Goal: Information Seeking & Learning: Learn about a topic

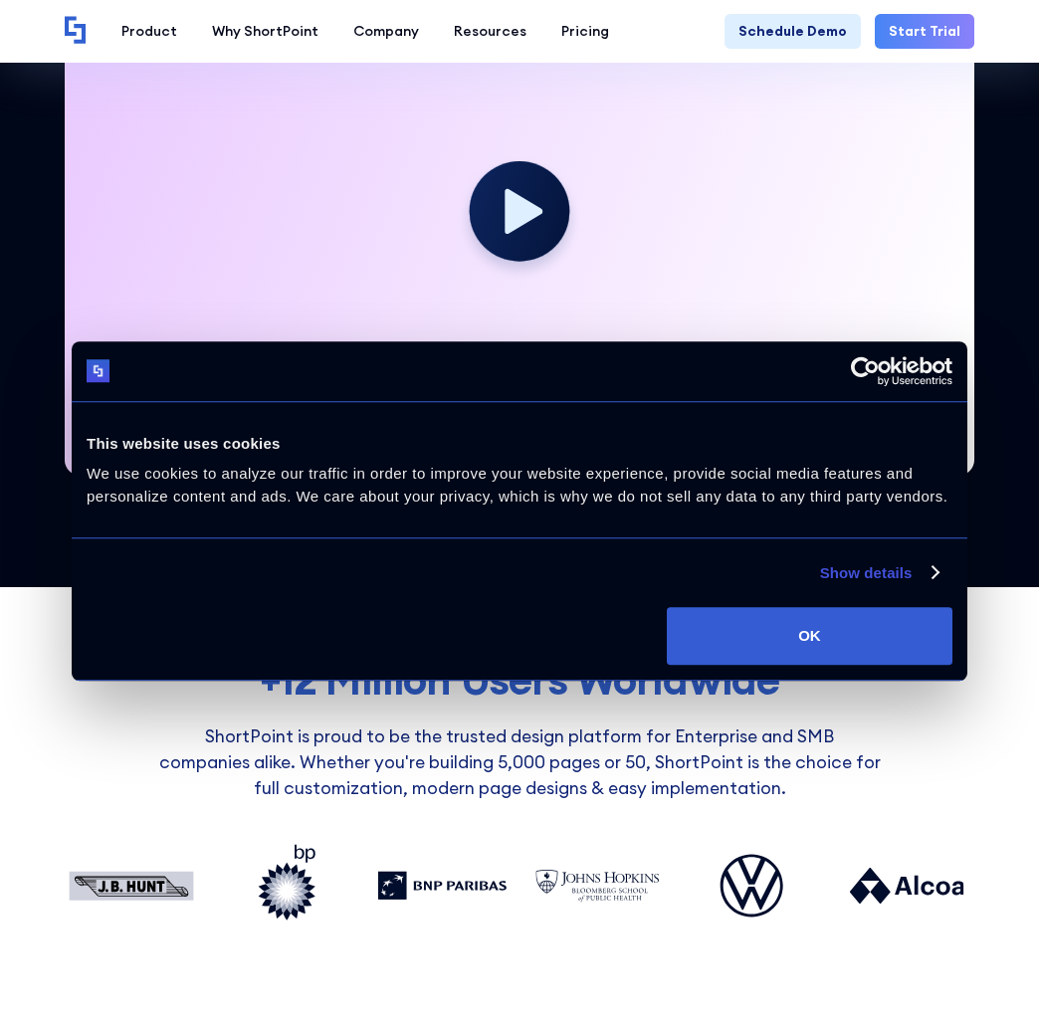
scroll to position [579, 0]
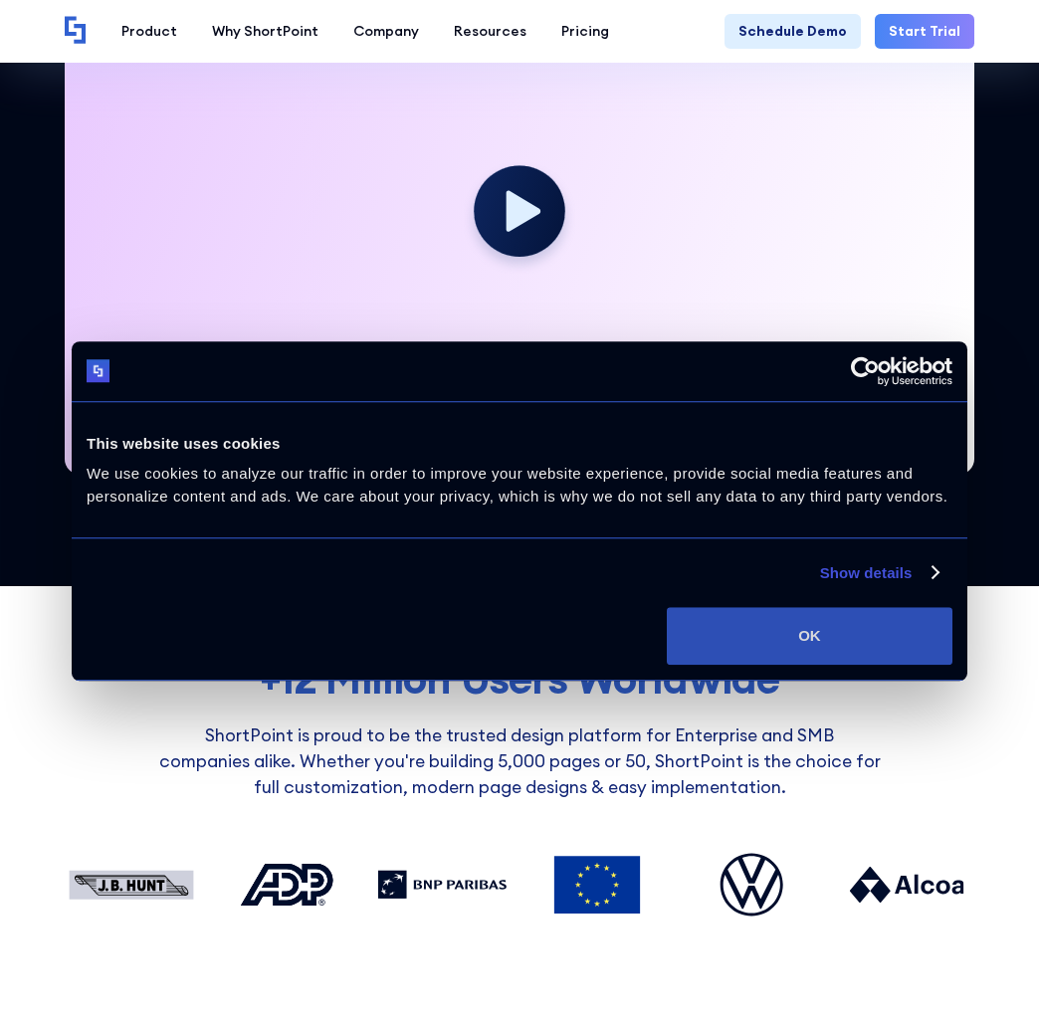
click at [834, 639] on button "OK" at bounding box center [810, 636] width 286 height 58
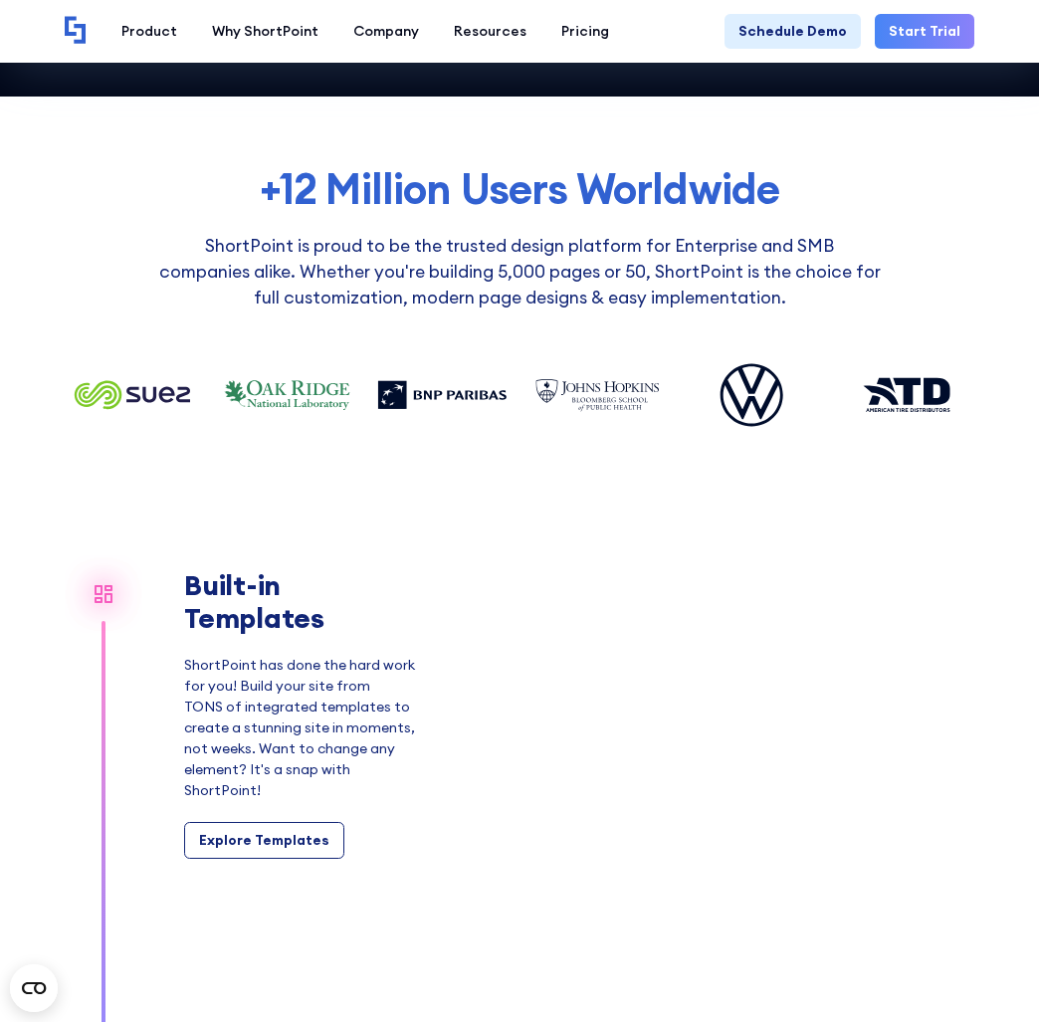
scroll to position [0, 0]
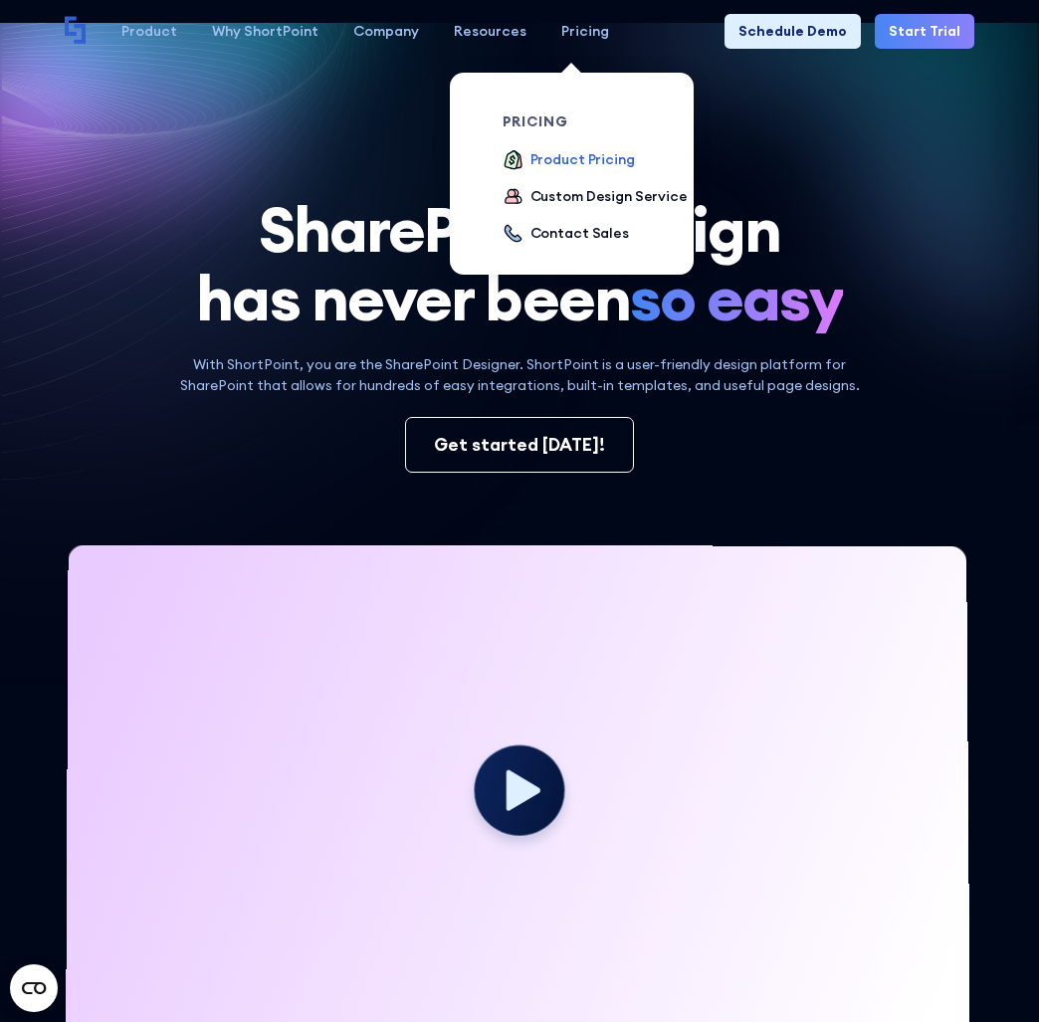
click at [587, 155] on div "pricing Product Pricing Custom Design Service Contact Sales" at bounding box center [600, 179] width 195 height 131
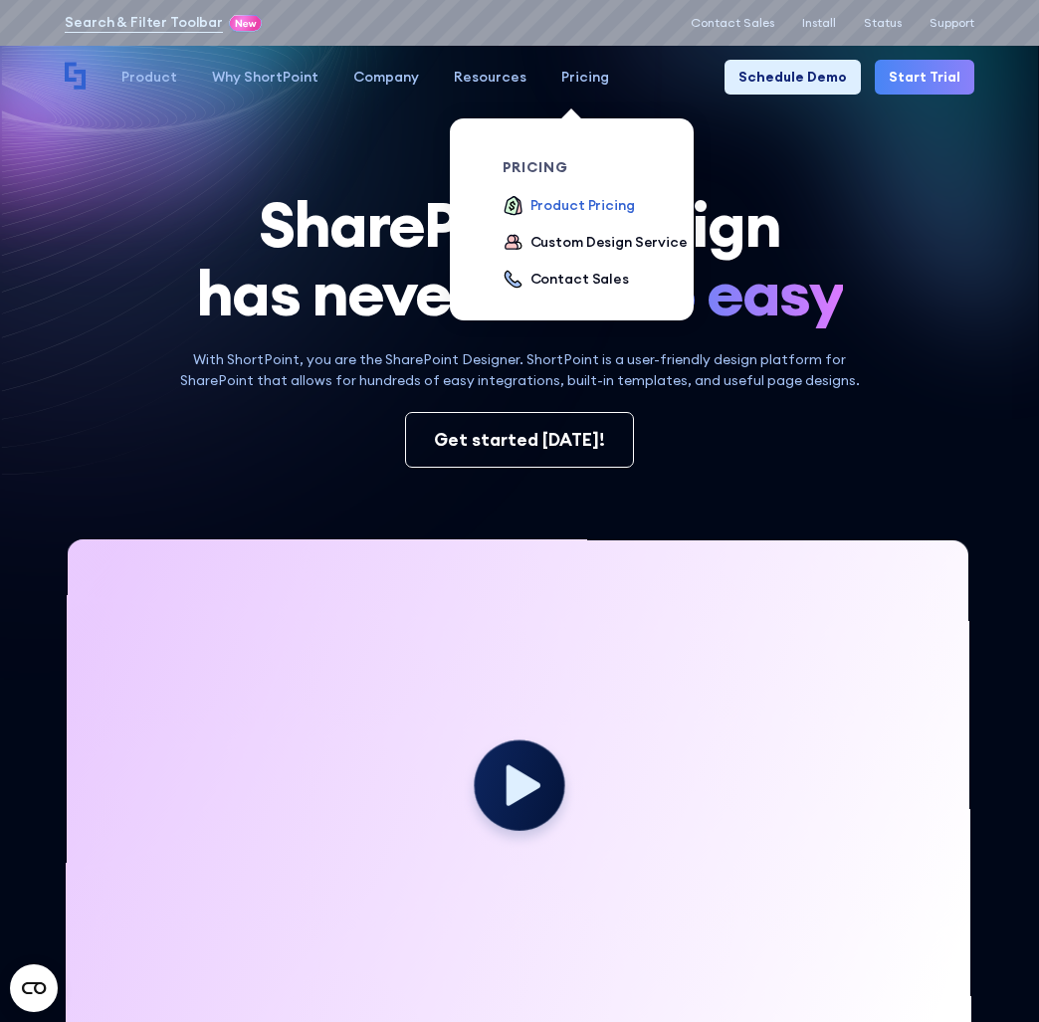
scroll to position [6, 0]
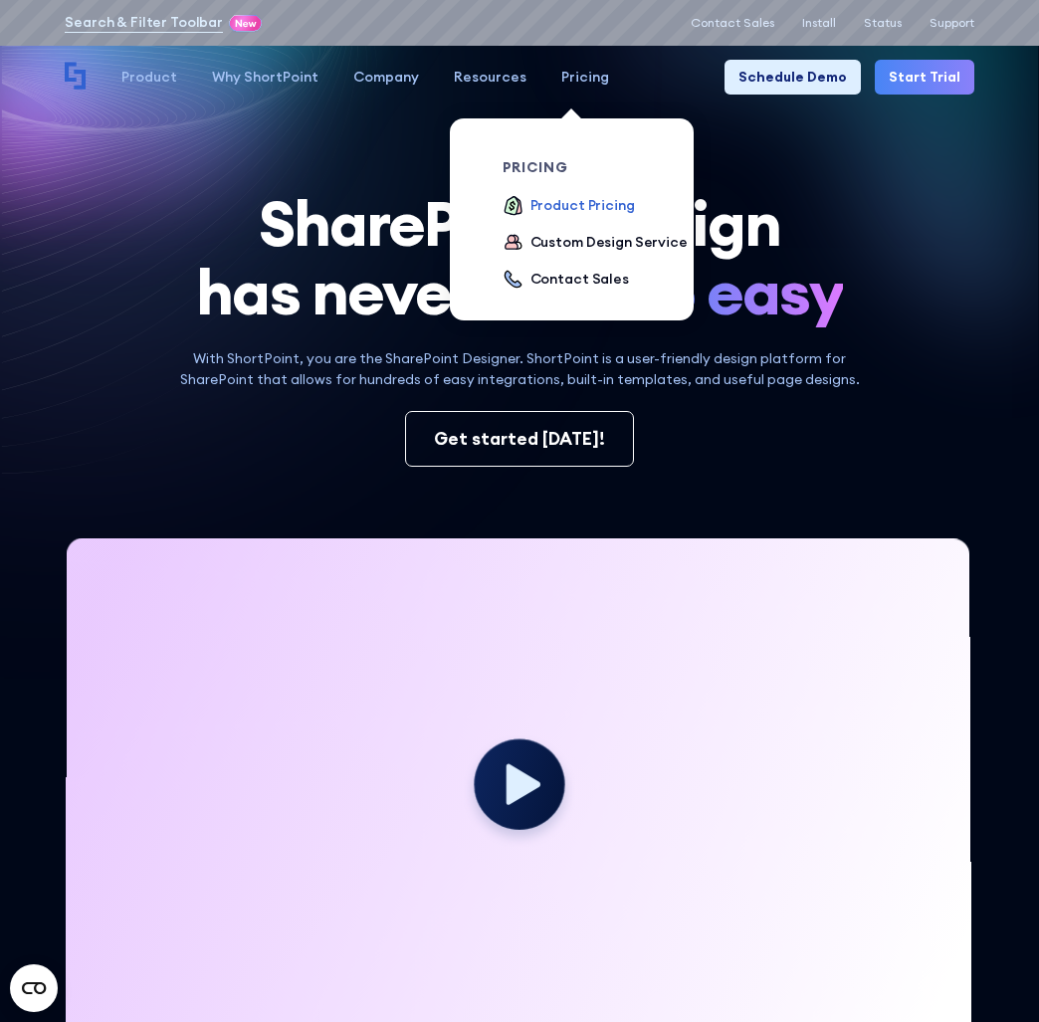
click at [550, 203] on div "Product Pricing" at bounding box center [583, 205] width 105 height 21
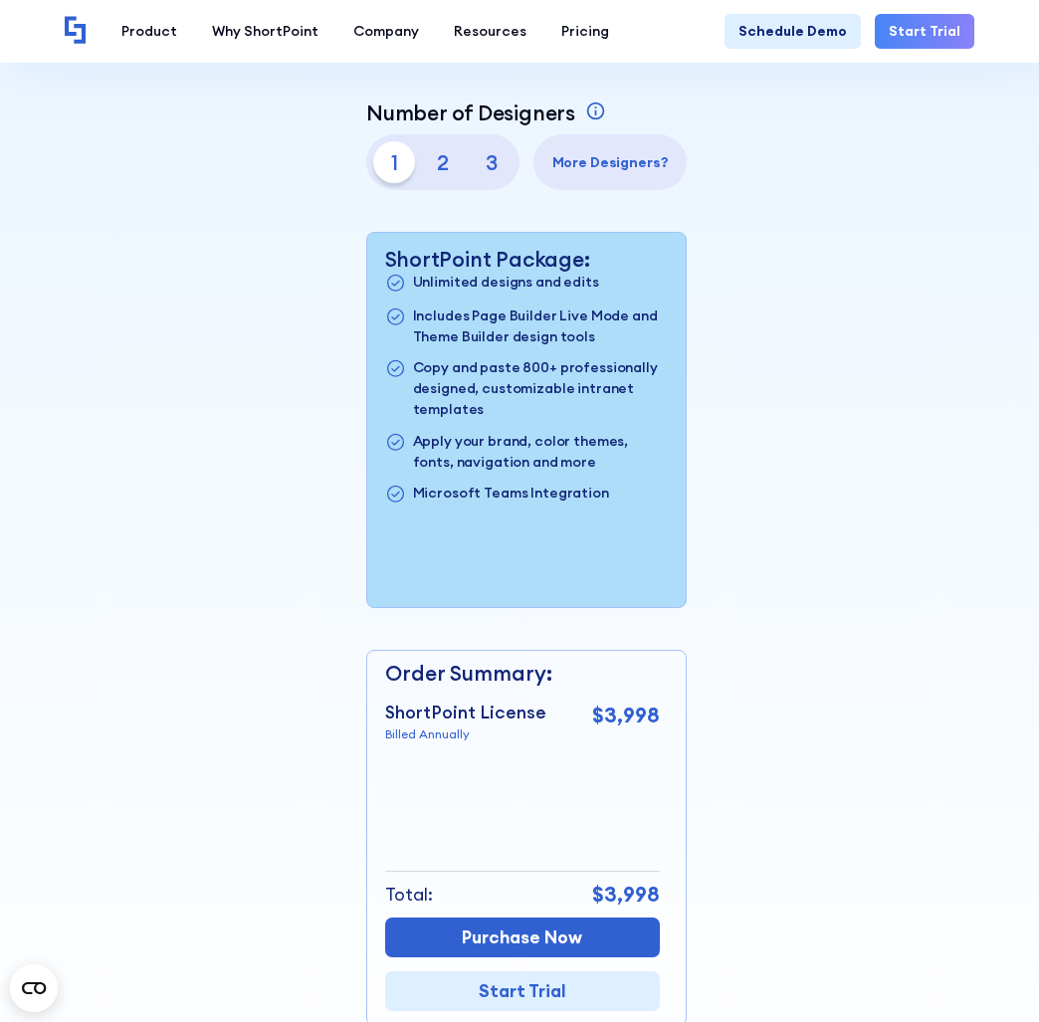
scroll to position [739, 0]
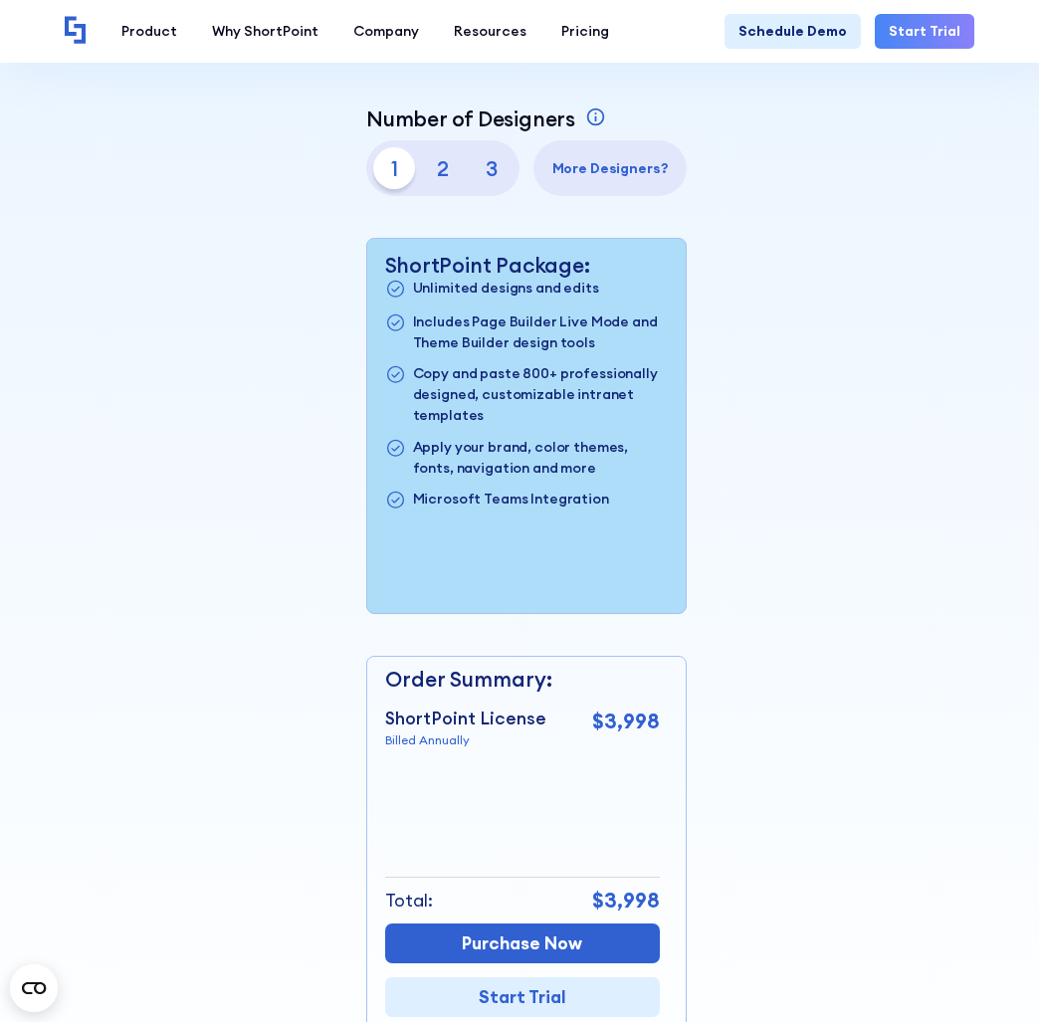
click at [446, 175] on p "2" at bounding box center [443, 168] width 42 height 42
click at [497, 171] on p "3" at bounding box center [492, 168] width 42 height 42
click at [439, 167] on p "2" at bounding box center [443, 168] width 42 height 42
click at [385, 163] on p "1" at bounding box center [394, 168] width 42 height 42
click at [787, 287] on div "Pricing that makes sense ShortPoint pricing is aligned with your sites building…" at bounding box center [520, 251] width 910 height 1562
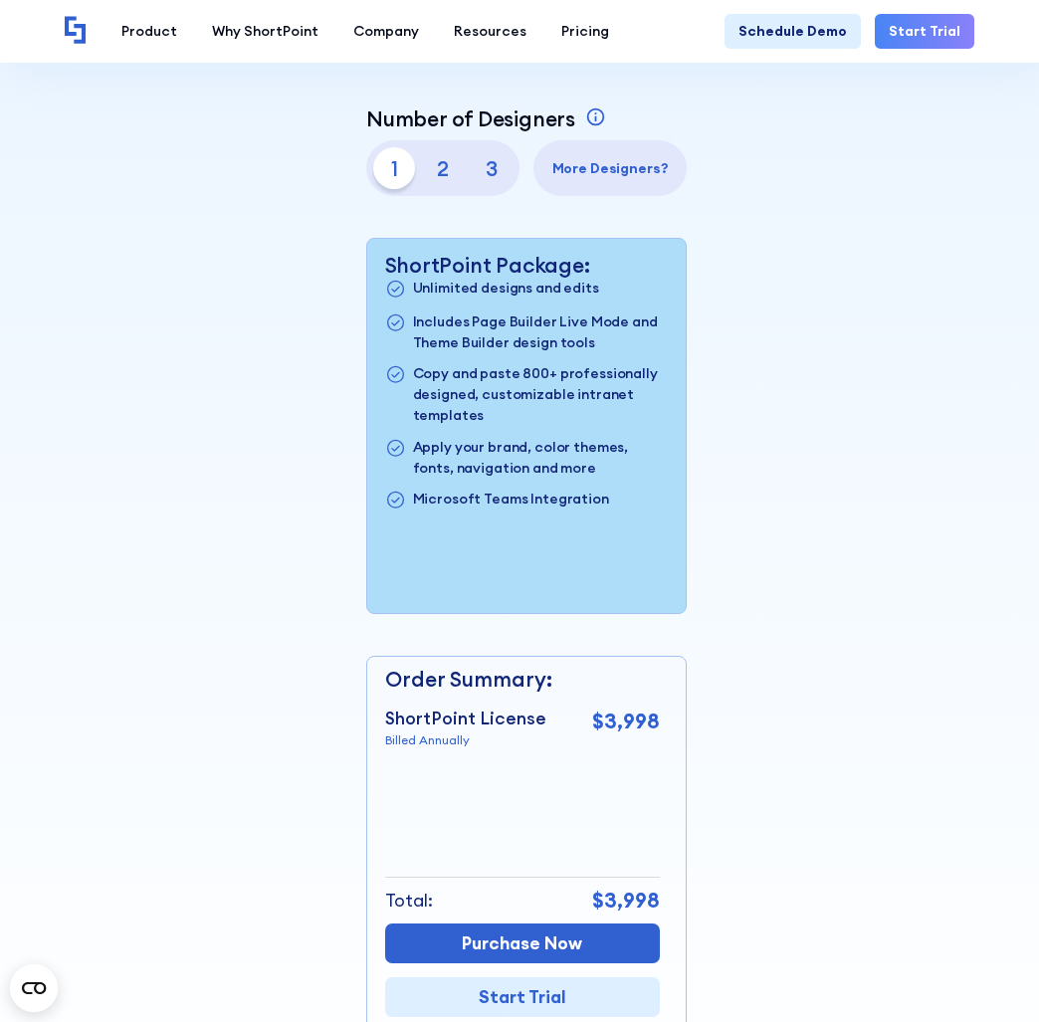
click at [448, 172] on p "2" at bounding box center [443, 168] width 42 height 42
click at [476, 170] on p "3" at bounding box center [492, 168] width 42 height 42
click at [401, 166] on p "1" at bounding box center [394, 168] width 42 height 42
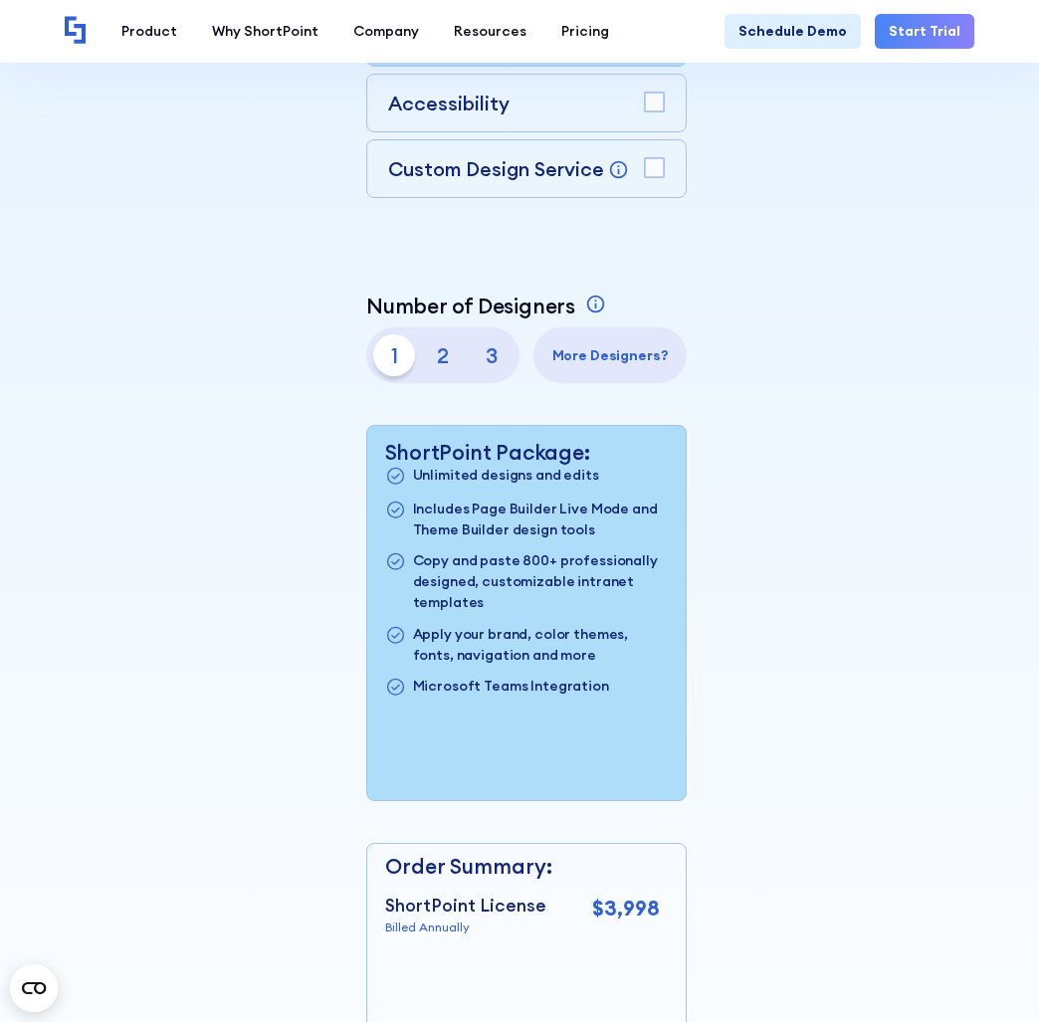
scroll to position [550, 0]
